Goal: Check status

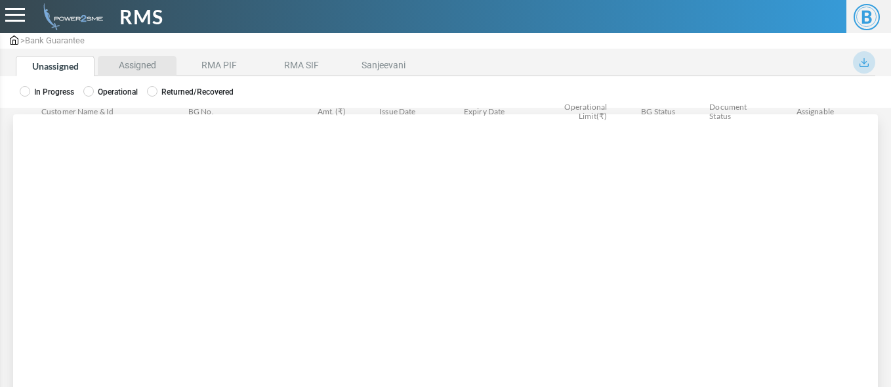
click at [129, 66] on li "Assigned" at bounding box center [137, 66] width 79 height 20
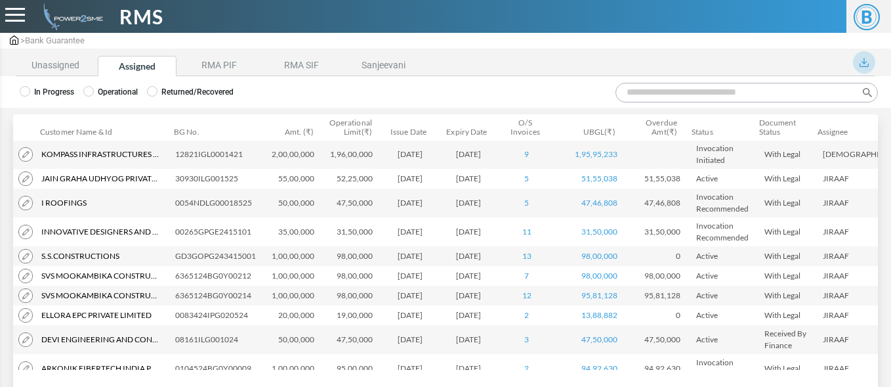
click at [681, 92] on input "Search:" at bounding box center [747, 93] width 263 height 20
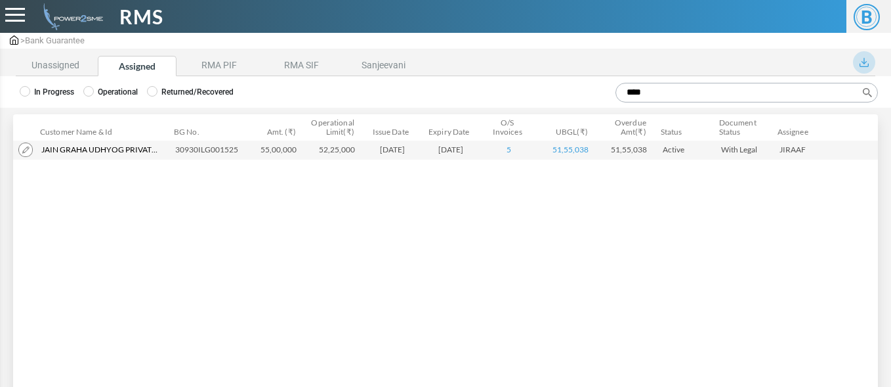
type input "****"
drag, startPoint x: 177, startPoint y: 153, endPoint x: 245, endPoint y: 152, distance: 68.3
click at [245, 152] on td "30930ILG001525" at bounding box center [209, 150] width 79 height 20
copy td "30930ILG001525"
click at [27, 153] on img at bounding box center [25, 149] width 14 height 14
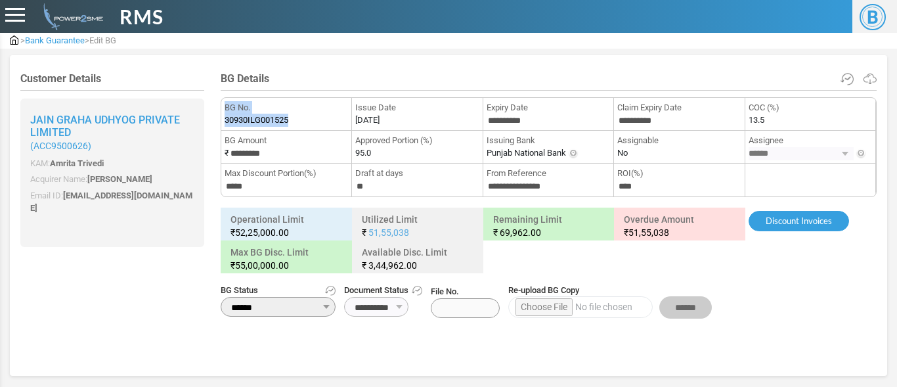
drag, startPoint x: 290, startPoint y: 121, endPoint x: 221, endPoint y: 125, distance: 69.7
click at [221, 125] on ul "**********" at bounding box center [549, 147] width 656 height 100
copy ul "30930ILG001525 30930ILG001525"
click at [306, 116] on li "BG No. 30930ILG001525 30930ILG001525" at bounding box center [286, 114] width 131 height 33
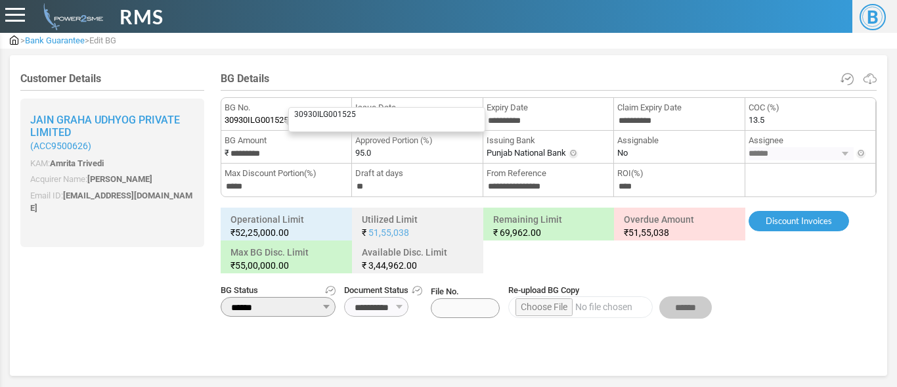
drag, startPoint x: 290, startPoint y: 121, endPoint x: 230, endPoint y: 120, distance: 59.7
click at [230, 120] on li "BG No. 30930ILG001525 30930ILG001525" at bounding box center [286, 114] width 131 height 33
drag, startPoint x: 223, startPoint y: 119, endPoint x: 292, endPoint y: 119, distance: 68.9
click at [292, 119] on li "BG No. 30930ILG001525 30930ILG001525" at bounding box center [286, 114] width 131 height 33
copy label "30930ILG001525"
